Goal: Information Seeking & Learning: Learn about a topic

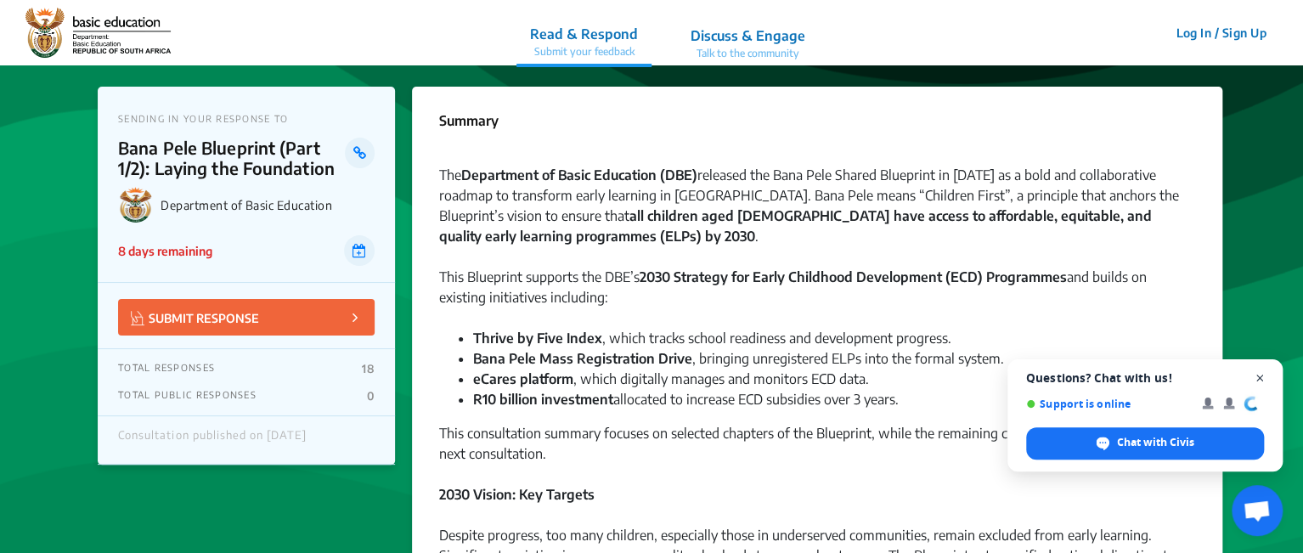
click at [747, 379] on span "Close chat" at bounding box center [1260, 378] width 21 height 21
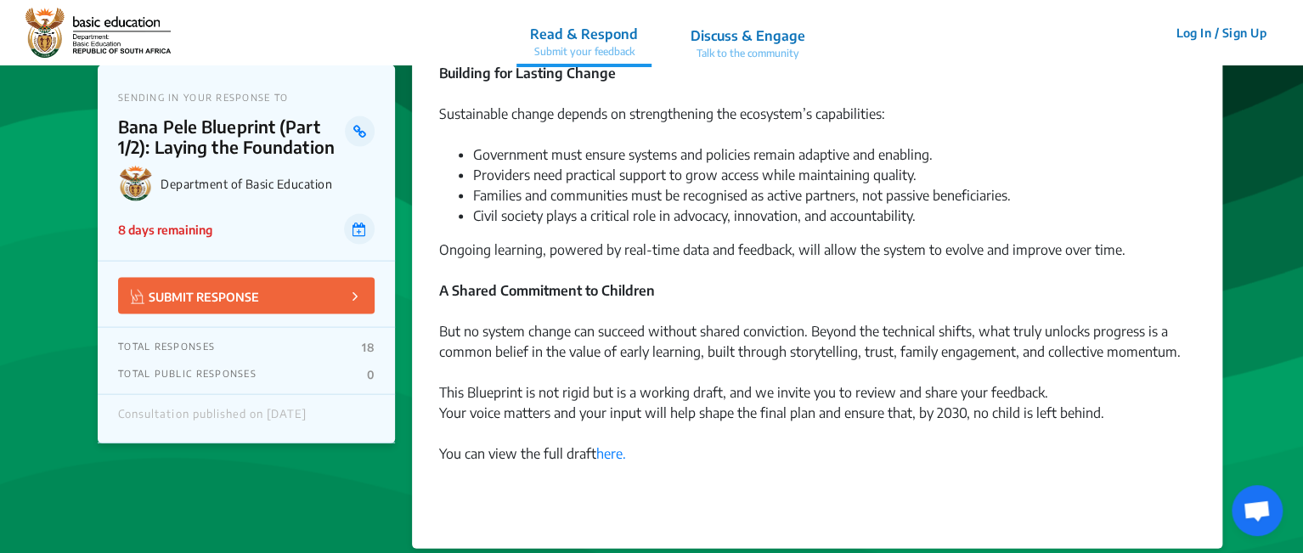
scroll to position [1699, 0]
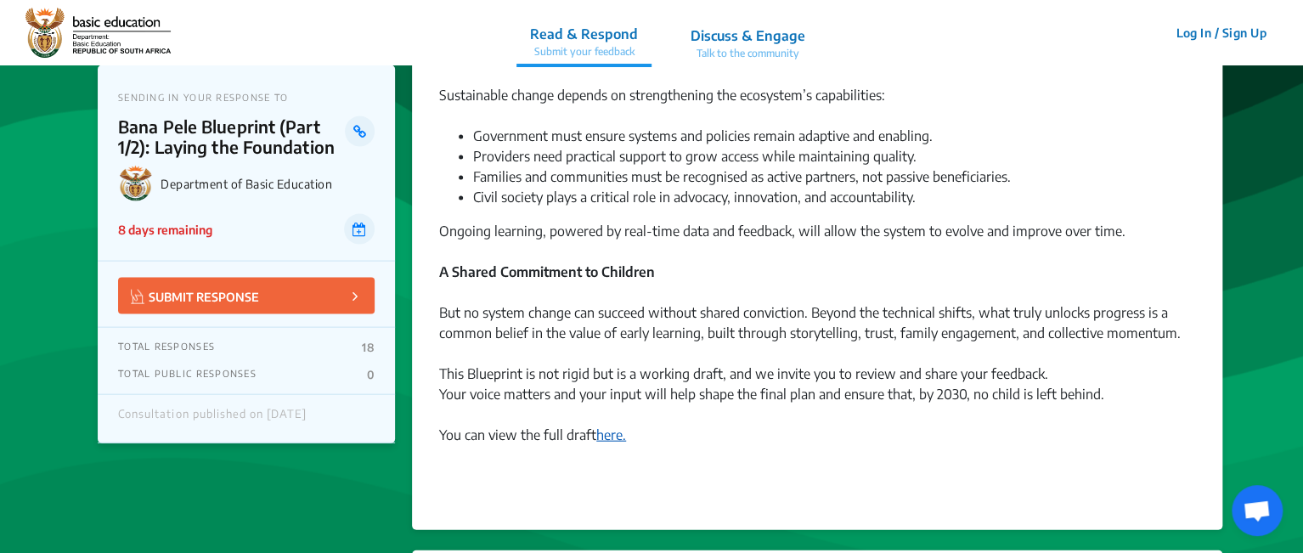
click at [612, 436] on link "here." at bounding box center [611, 434] width 30 height 17
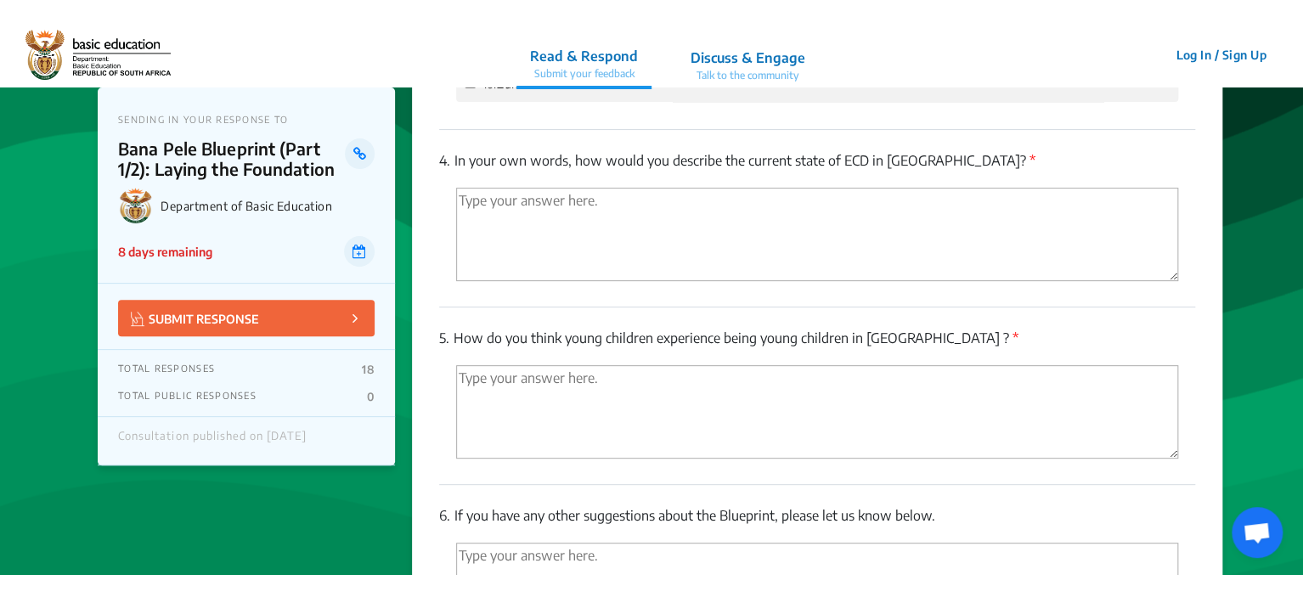
scroll to position [3483, 0]
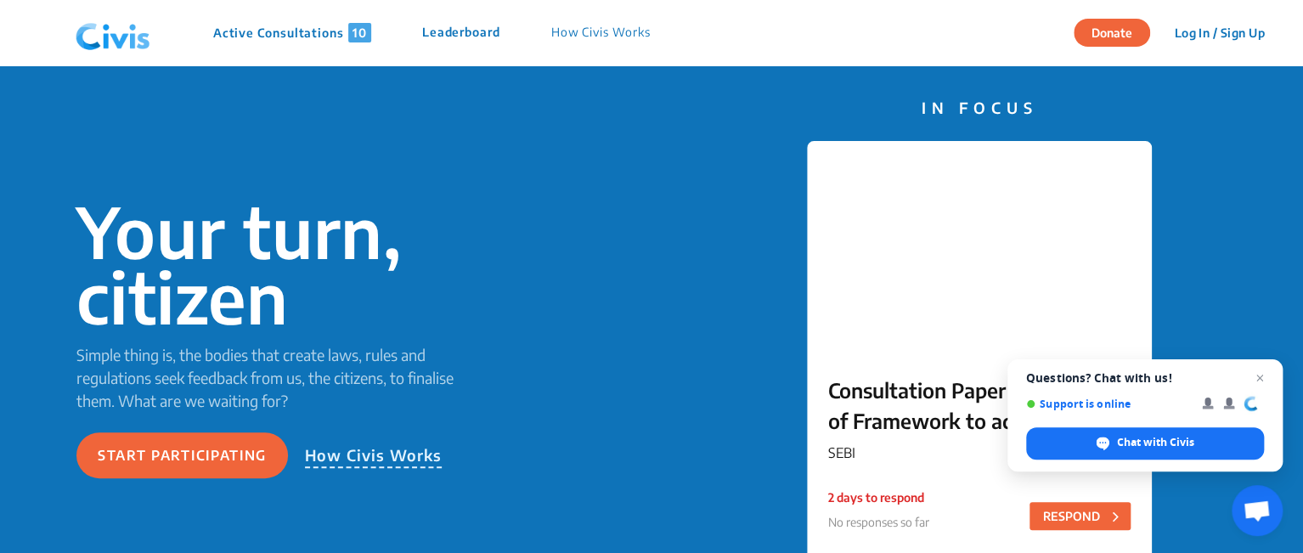
scroll to position [85, 0]
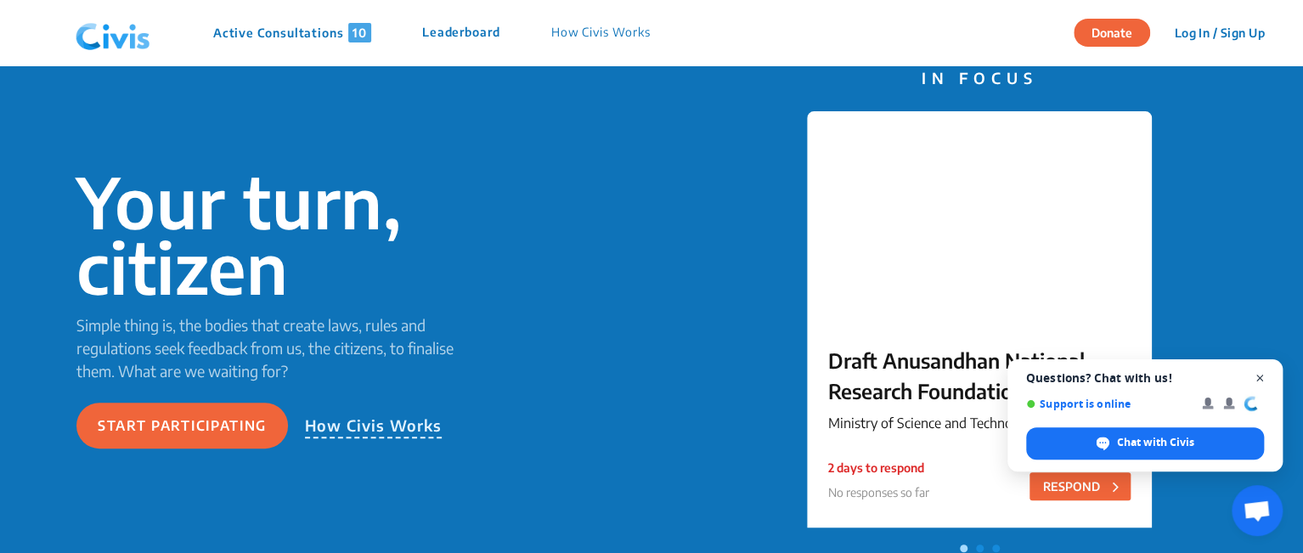
click at [1263, 375] on span "Close chat" at bounding box center [1260, 378] width 21 height 21
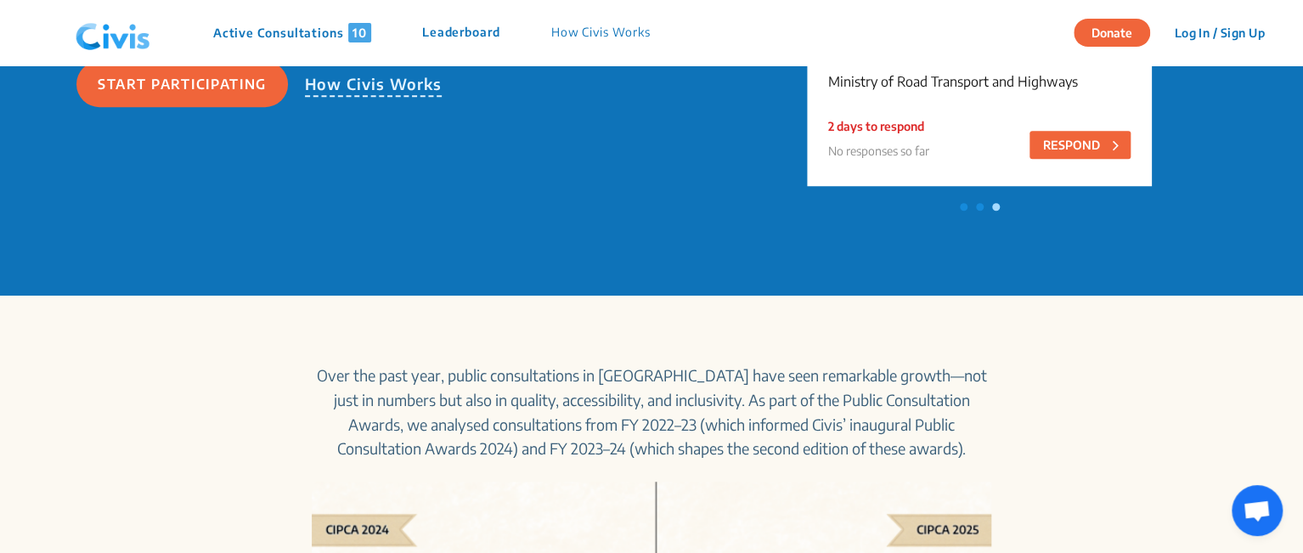
scroll to position [425, 0]
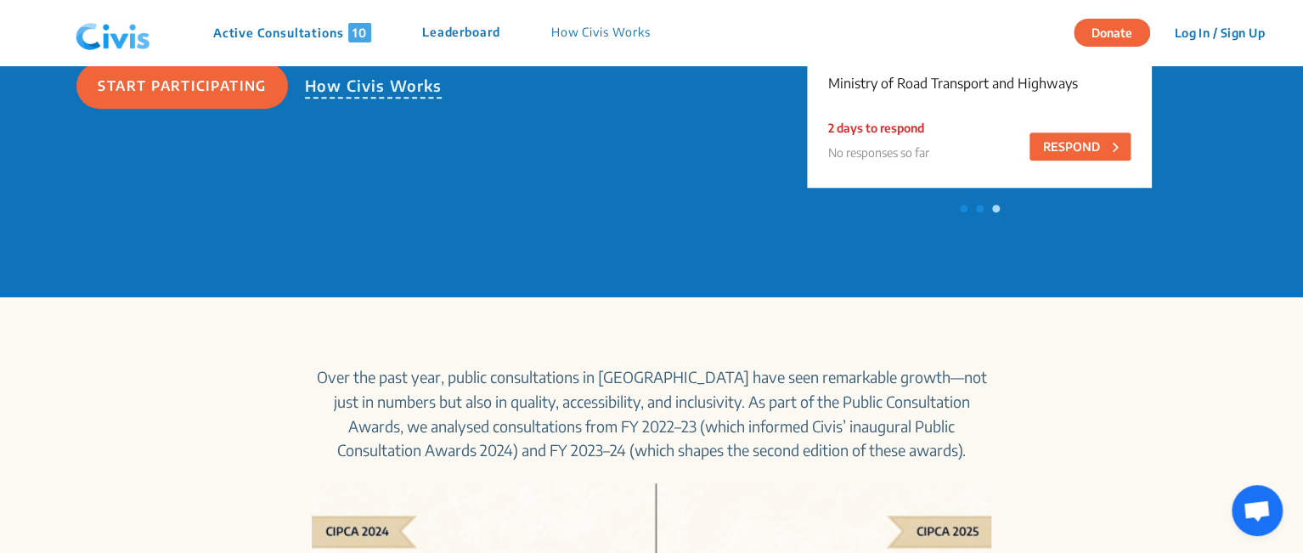
click at [293, 29] on p "Active Consultations 10" at bounding box center [292, 33] width 158 height 20
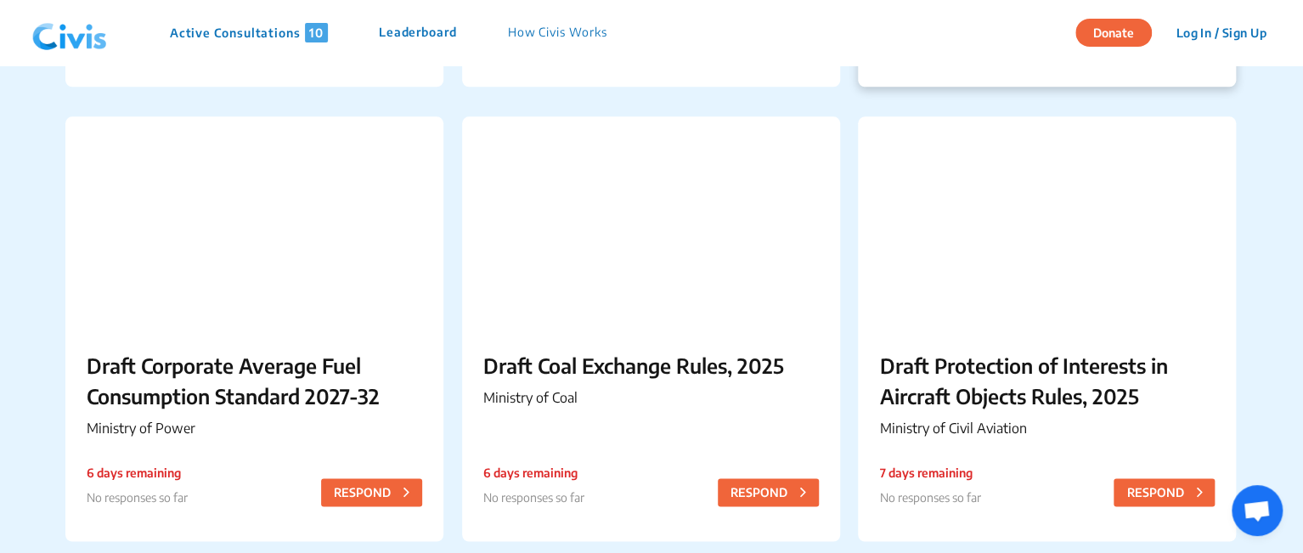
scroll to position [1019, 0]
